Goal: Navigation & Orientation: Find specific page/section

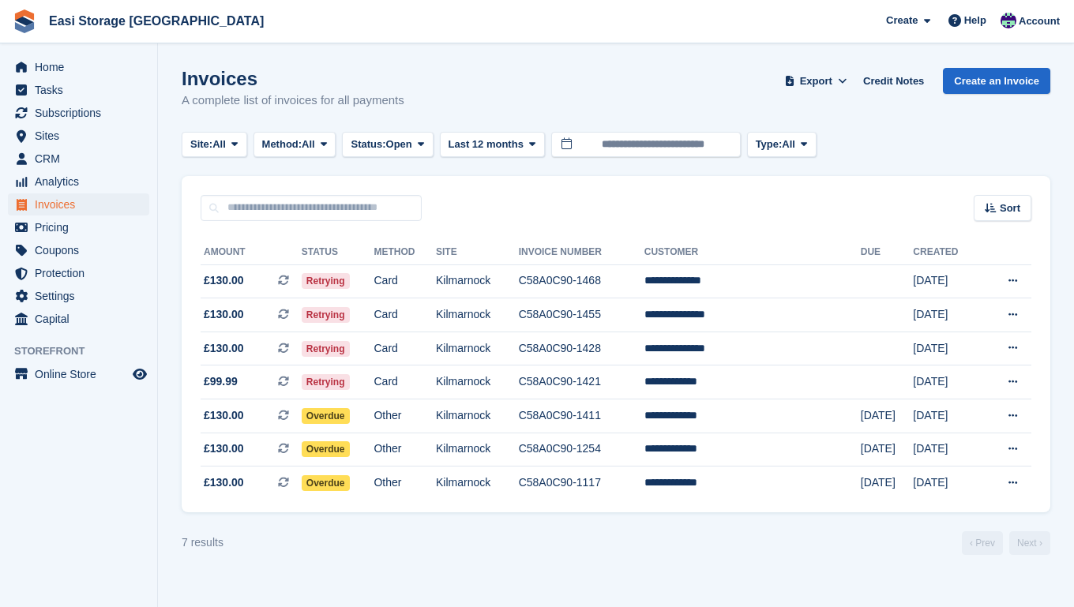
click at [62, 206] on span "Invoices" at bounding box center [82, 205] width 95 height 22
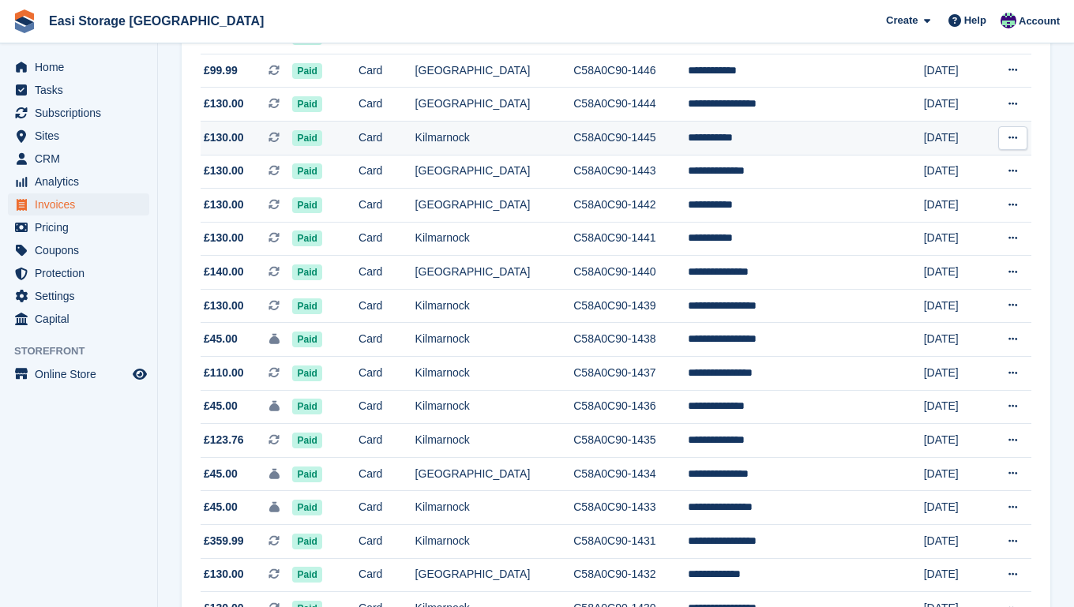
scroll to position [1121, 0]
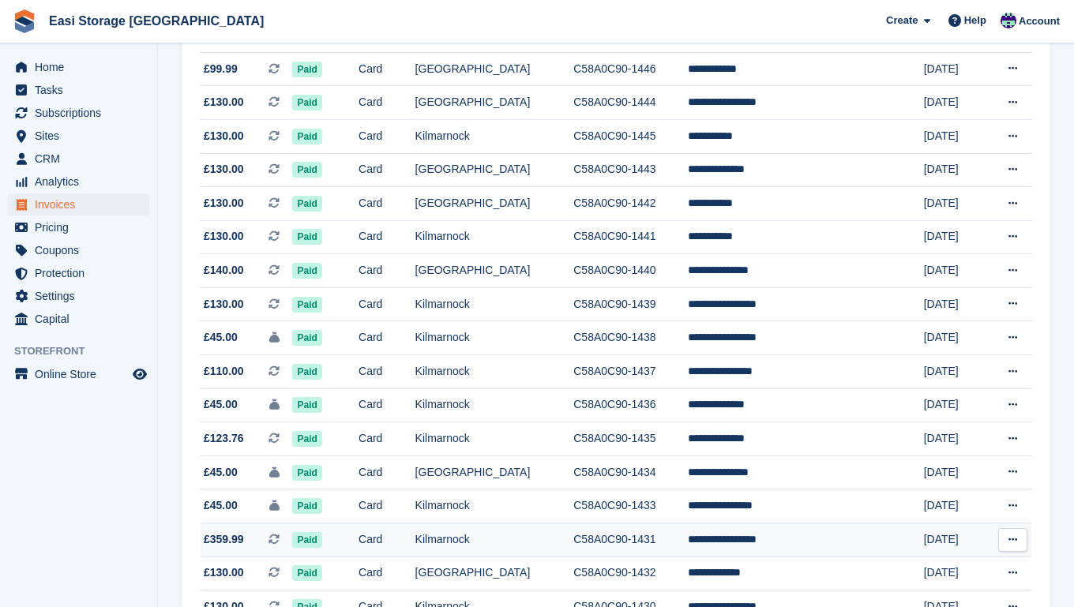
click at [261, 548] on span "£359.99 This is a recurring subscription invoice." at bounding box center [247, 540] width 92 height 17
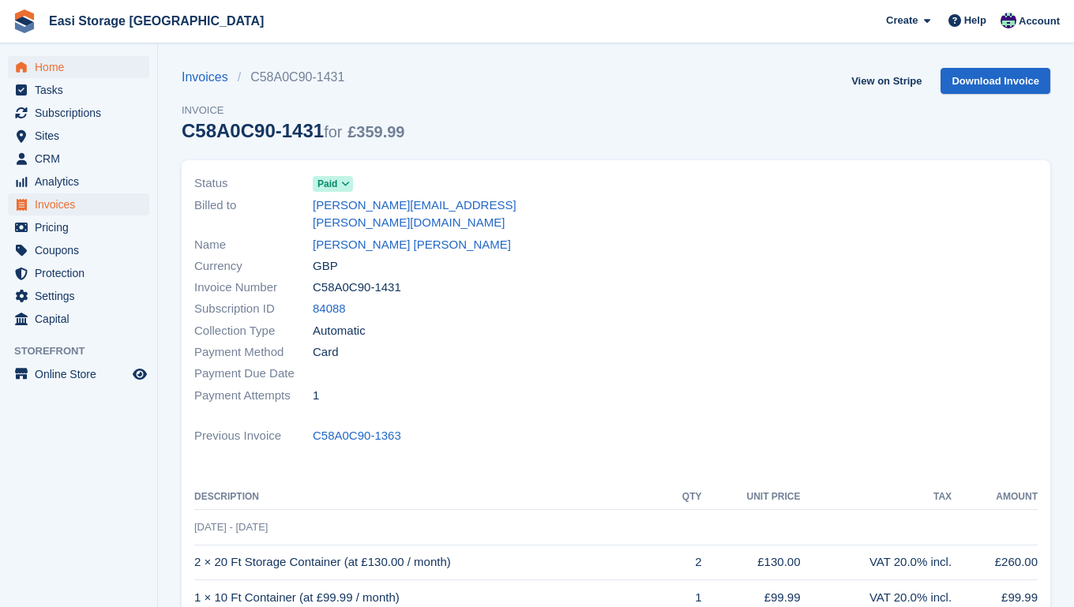
click at [48, 66] on span "Home" at bounding box center [82, 67] width 95 height 22
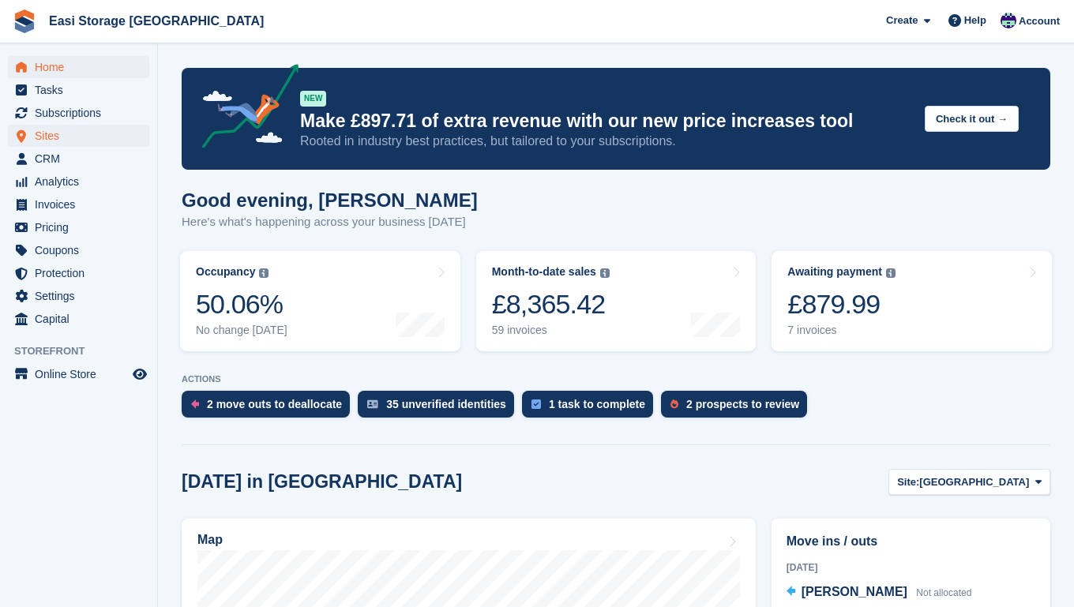
click at [54, 137] on span "Sites" at bounding box center [82, 136] width 95 height 22
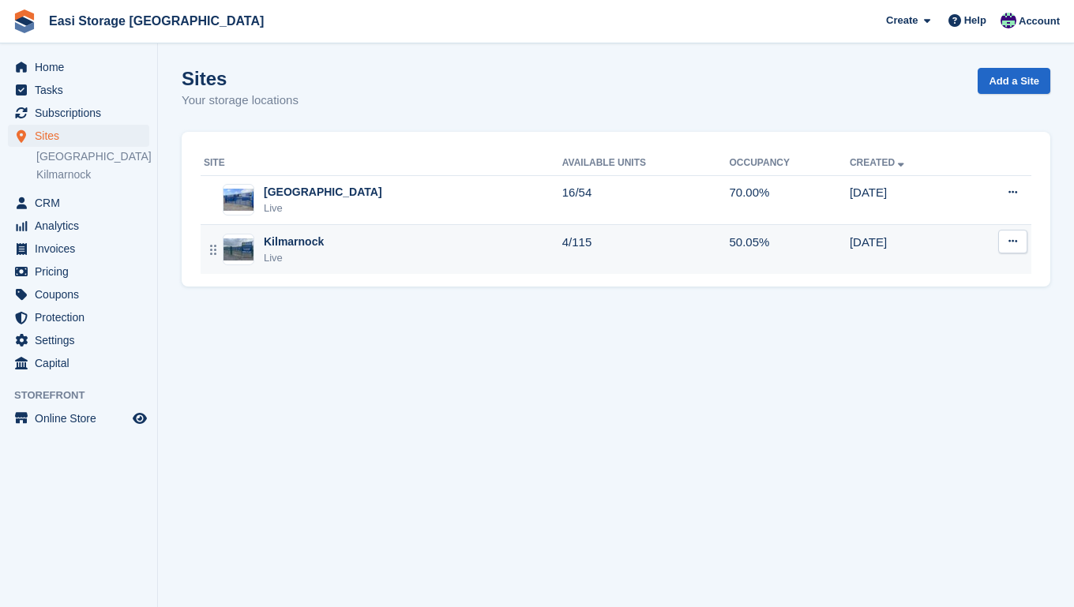
click at [381, 248] on div "Kilmarnock Live" at bounding box center [383, 250] width 359 height 32
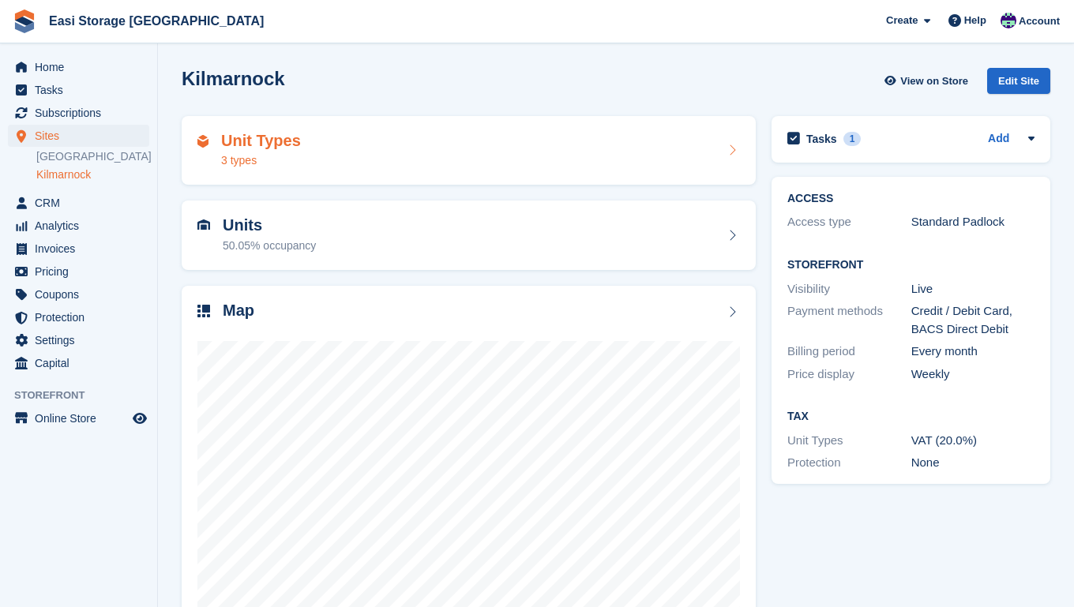
click at [364, 149] on div "Unit Types 3 types" at bounding box center [468, 151] width 543 height 38
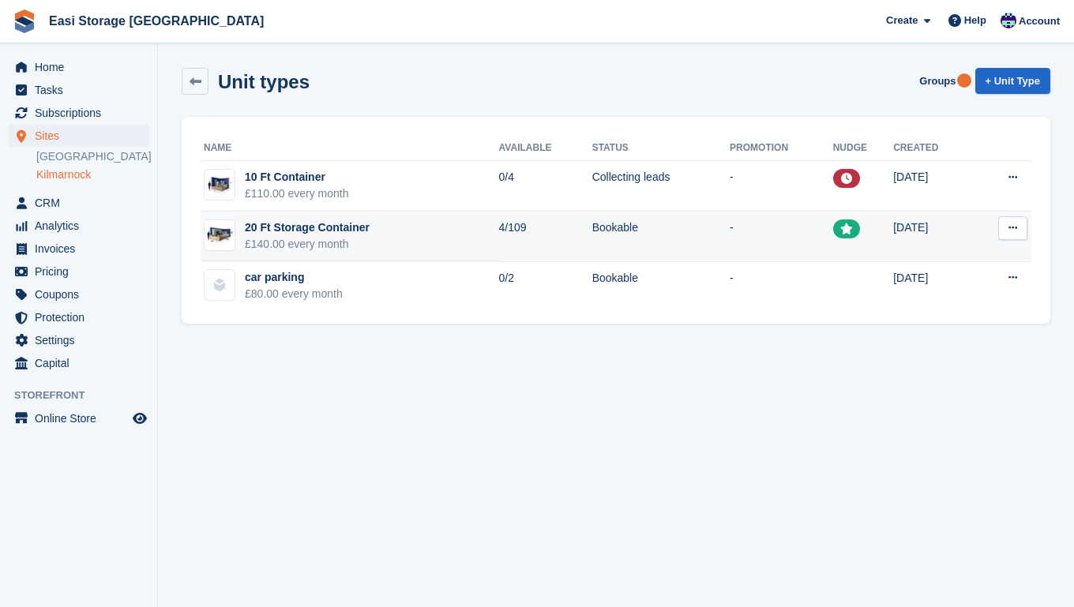
click at [453, 239] on td "20 Ft Storage Container £140.00 every month" at bounding box center [350, 237] width 299 height 51
